Goal: Task Accomplishment & Management: Use online tool/utility

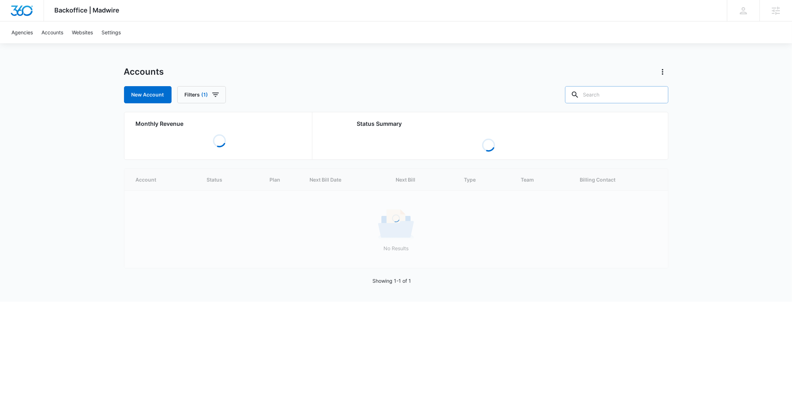
click at [627, 100] on input "text" at bounding box center [616, 94] width 103 height 17
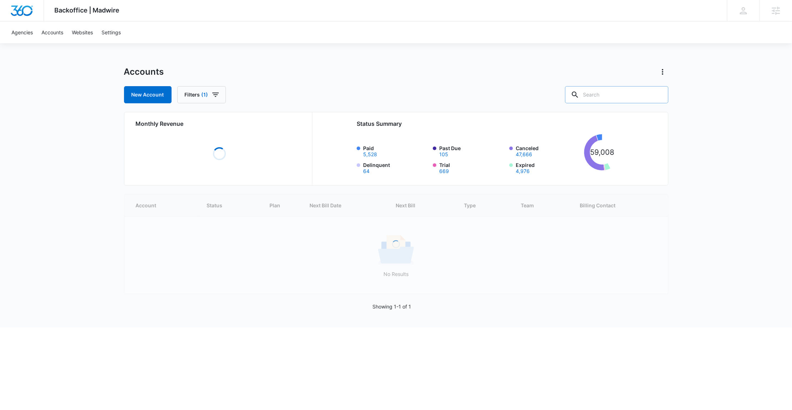
paste input "Pure Cleaning Solutions"
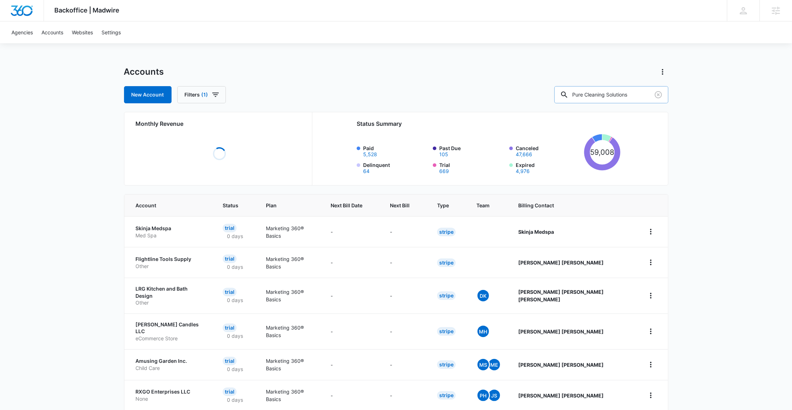
type input "Pure Cleaning Solutions"
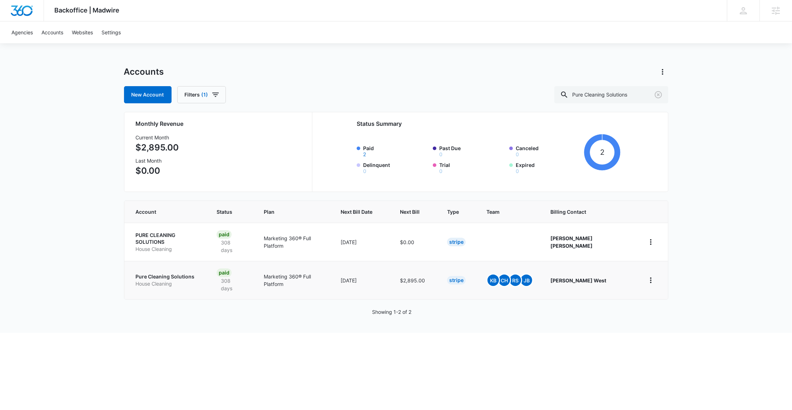
click at [165, 273] on p "Pure Cleaning Solutions" at bounding box center [168, 276] width 64 height 7
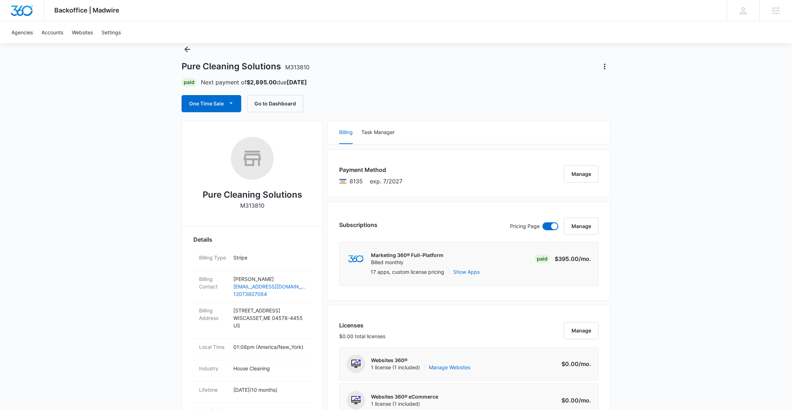
scroll to position [24, 0]
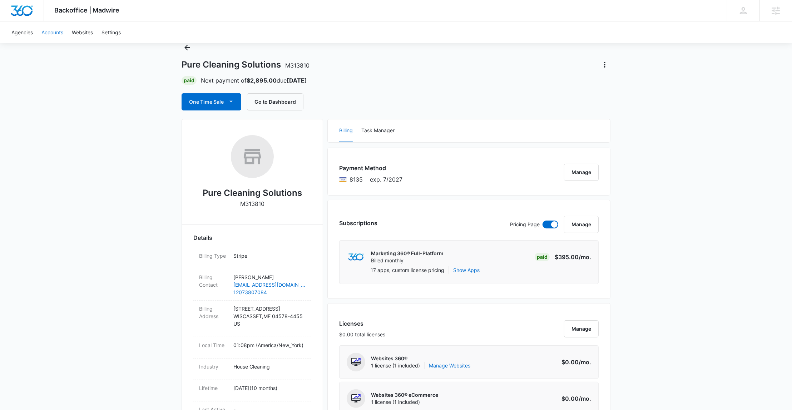
click at [58, 29] on link "Accounts" at bounding box center [52, 32] width 30 height 22
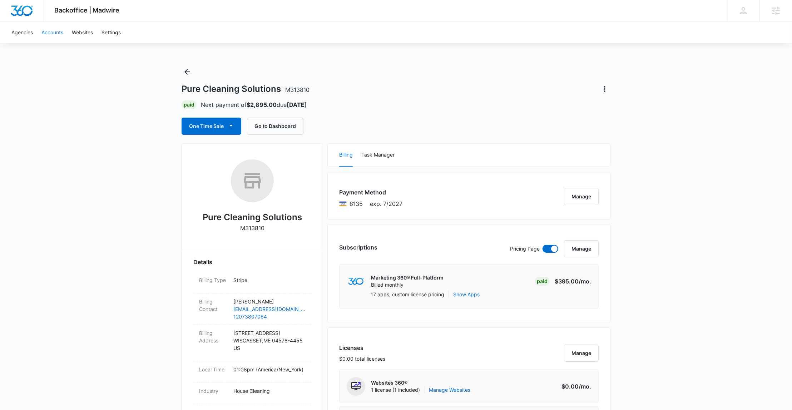
click at [57, 30] on link "Accounts" at bounding box center [52, 32] width 30 height 22
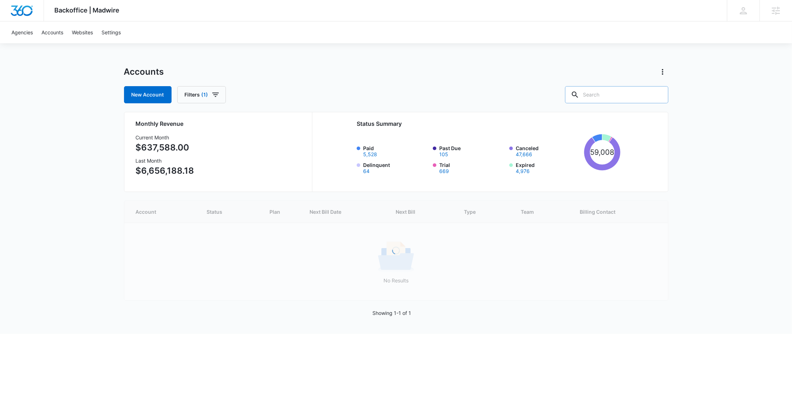
click at [612, 94] on input "text" at bounding box center [616, 94] width 103 height 17
paste input "Performance Group"
type input "Performance Group"
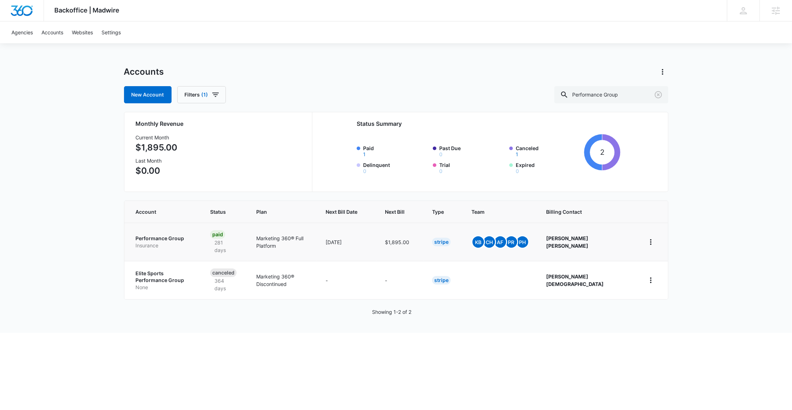
click at [171, 235] on p "Performance Group" at bounding box center [164, 238] width 57 height 7
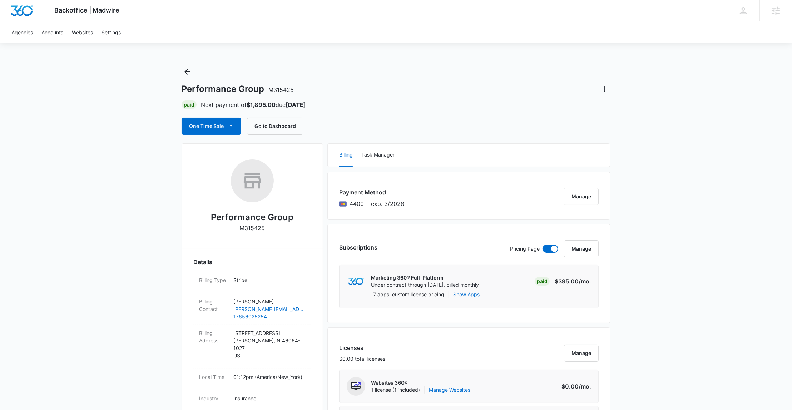
click at [252, 226] on p "M315425" at bounding box center [252, 228] width 25 height 9
copy p "M315425"
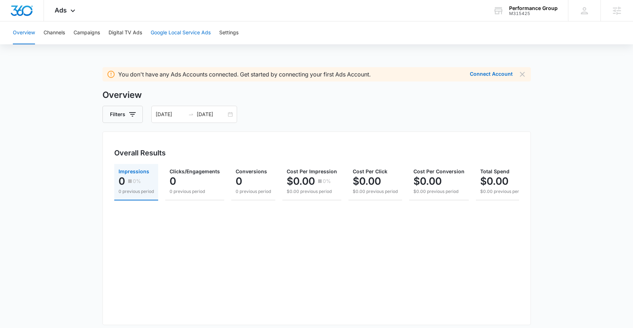
click at [174, 31] on button "Google Local Service Ads" at bounding box center [181, 32] width 60 height 23
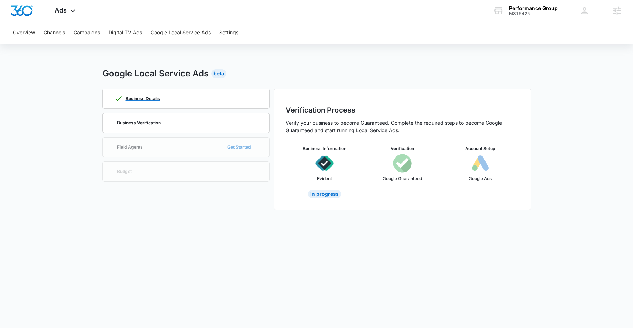
click at [211, 100] on div "Business Details" at bounding box center [186, 98] width 144 height 19
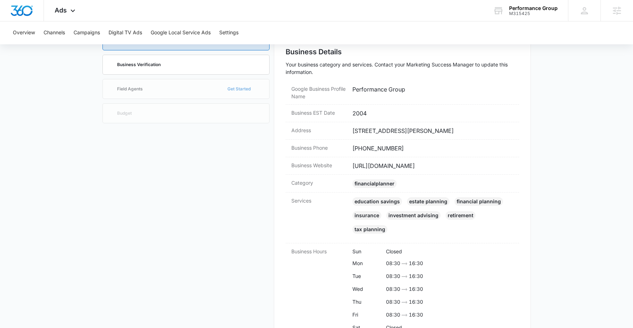
scroll to position [58, 0]
